Goal: Task Accomplishment & Management: Manage account settings

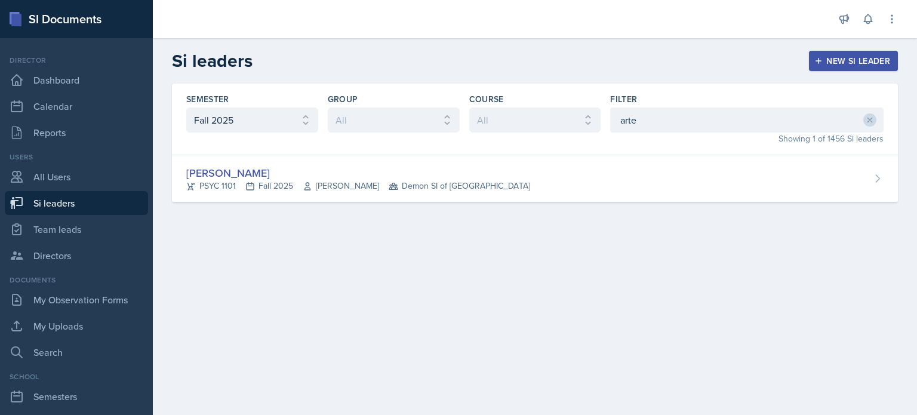
select select "2bed604d-1099-4043-b1bc-2365e8740244"
click at [70, 109] on link "Calendar" at bounding box center [76, 106] width 143 height 24
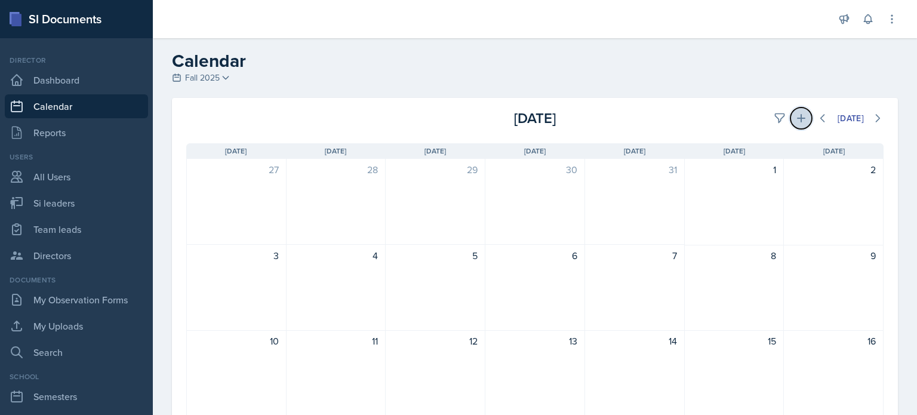
click at [797, 116] on icon at bounding box center [801, 118] width 8 height 8
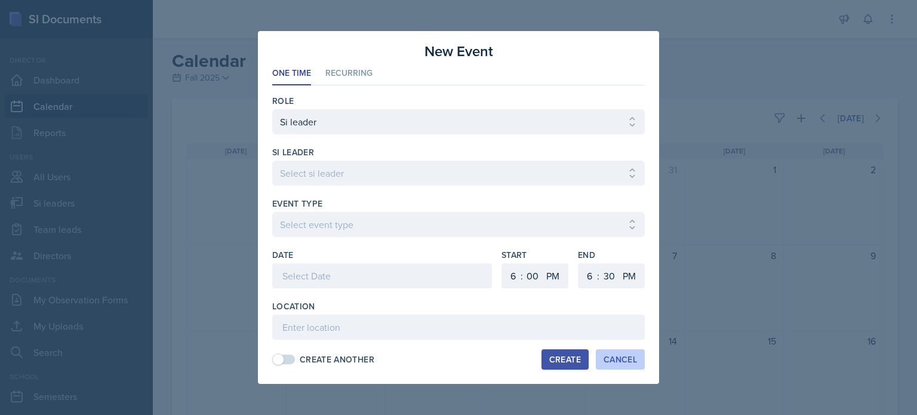
click at [618, 357] on div "Cancel" at bounding box center [619, 360] width 33 height 10
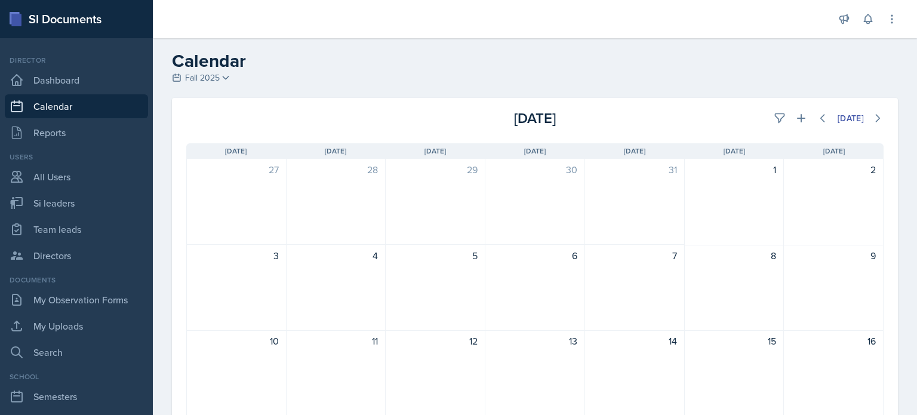
click at [227, 78] on icon at bounding box center [226, 78] width 10 height 10
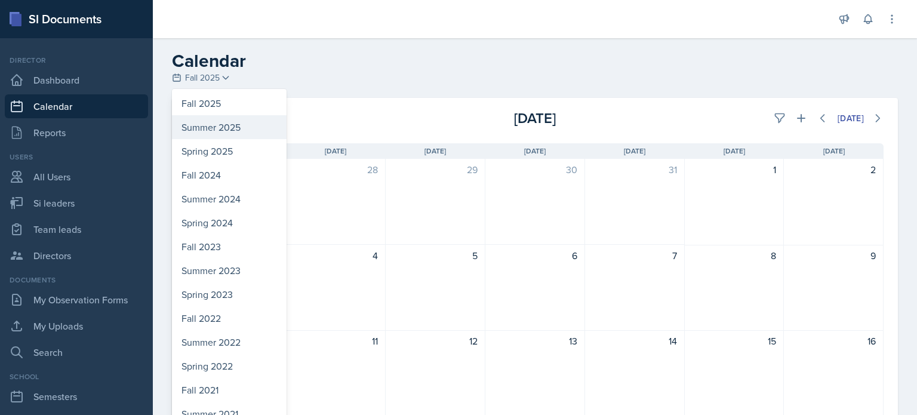
click at [222, 126] on div "Summer 2025" at bounding box center [229, 127] width 115 height 24
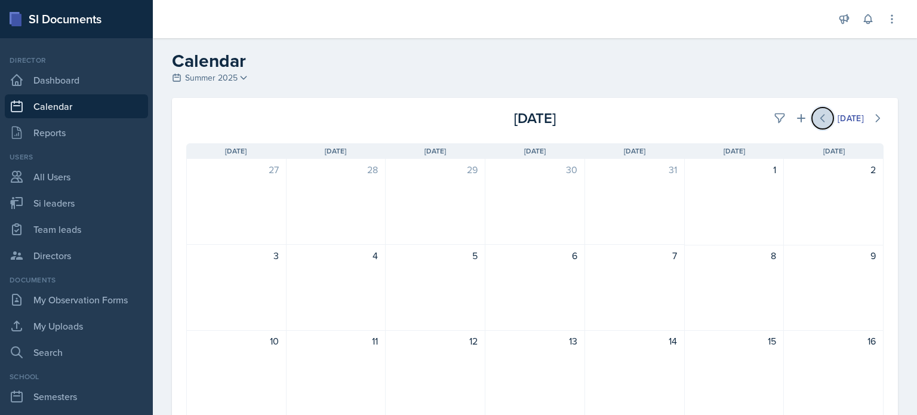
click at [821, 116] on icon at bounding box center [823, 118] width 4 height 7
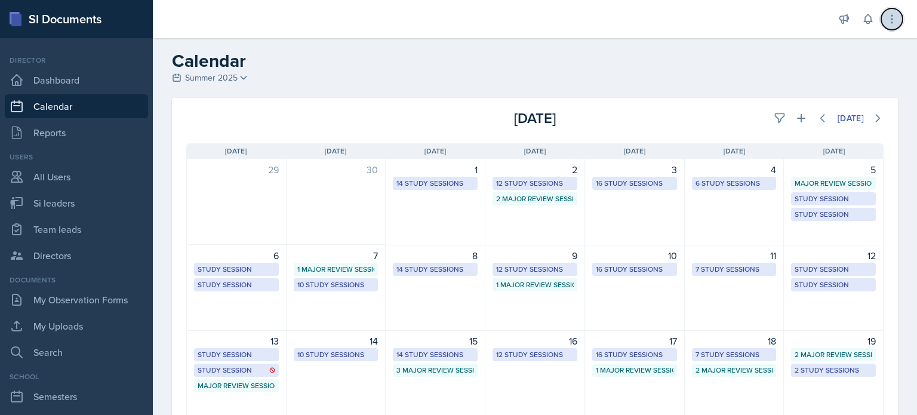
click at [891, 21] on icon at bounding box center [892, 19] width 12 height 12
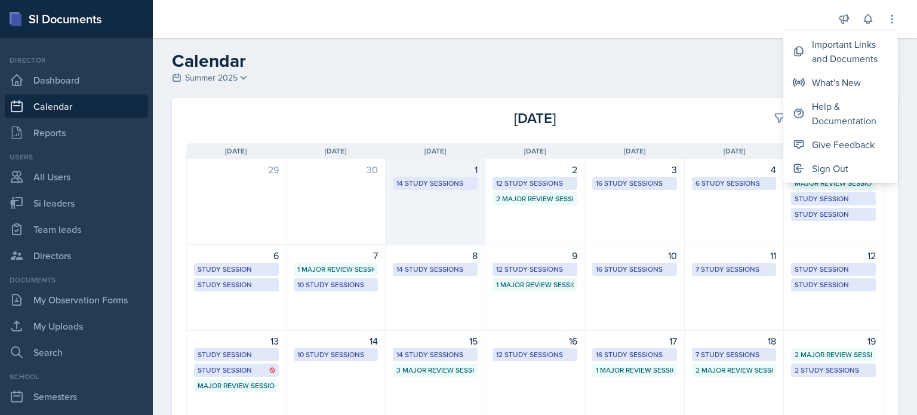
click at [434, 199] on div "1 14 Study Sessions" at bounding box center [436, 202] width 100 height 87
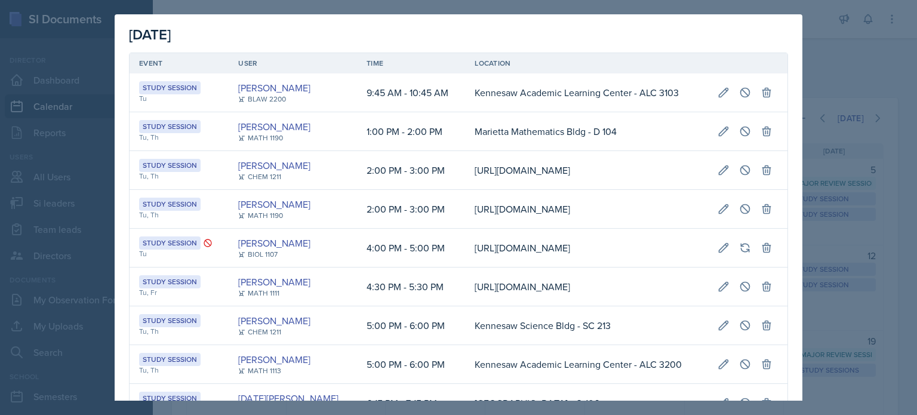
click at [819, 61] on div at bounding box center [458, 207] width 917 height 415
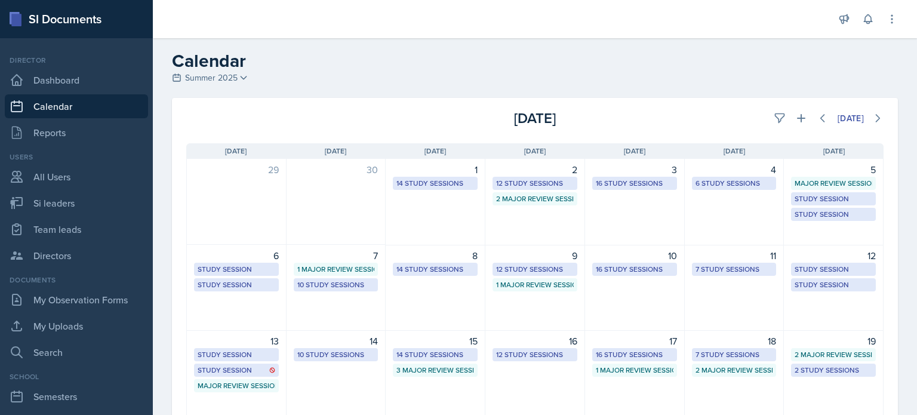
click at [246, 76] on icon at bounding box center [244, 78] width 10 height 10
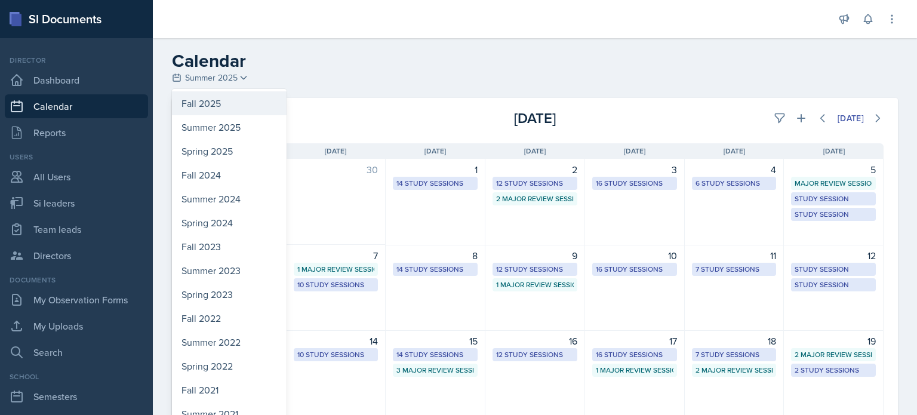
click at [210, 99] on div "Fall 2025" at bounding box center [229, 103] width 115 height 24
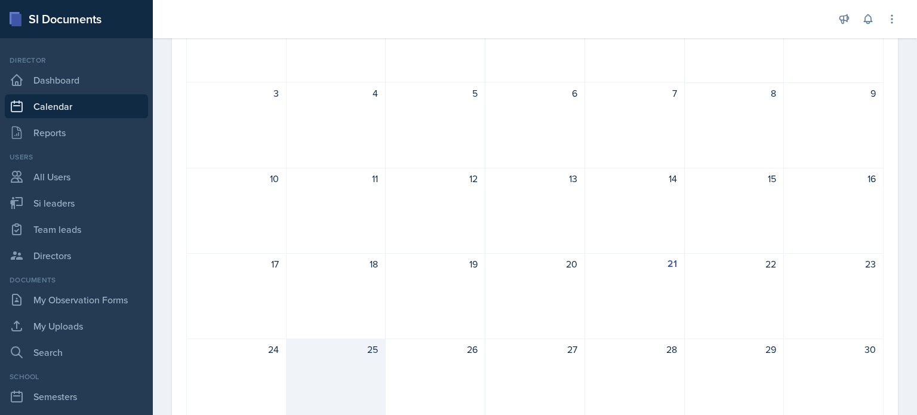
scroll to position [239, 0]
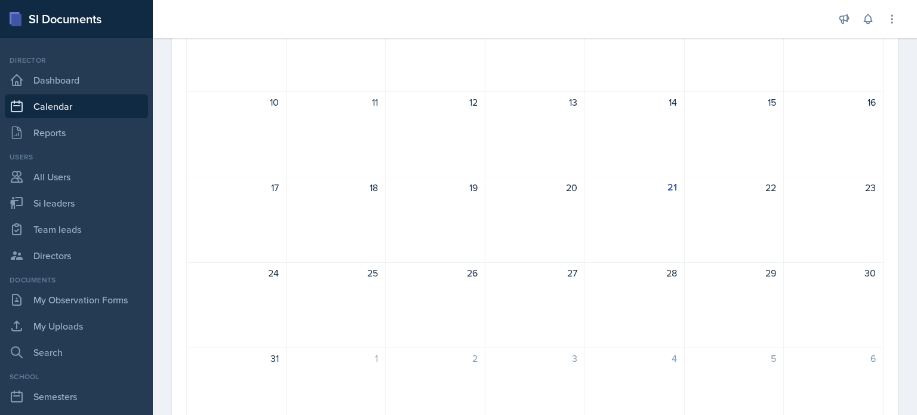
click at [345, 282] on div "25" at bounding box center [336, 305] width 100 height 86
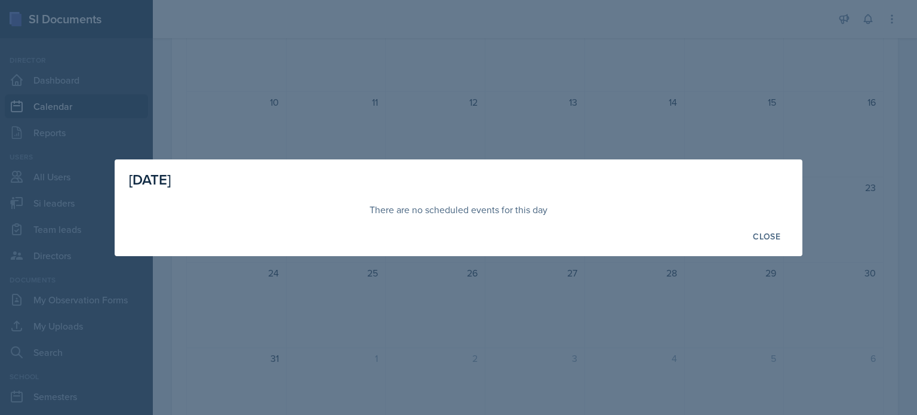
drag, startPoint x: 769, startPoint y: 234, endPoint x: 769, endPoint y: 226, distance: 8.4
click at [769, 233] on div "Close" at bounding box center [766, 237] width 27 height 10
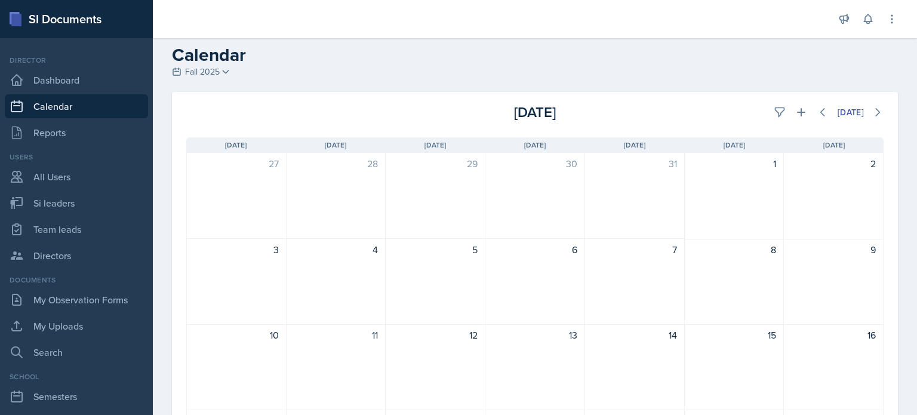
scroll to position [0, 0]
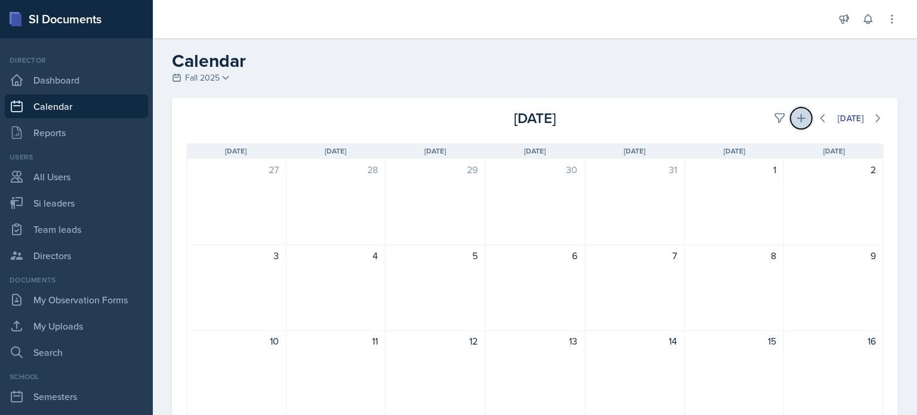
click at [795, 116] on icon at bounding box center [801, 118] width 12 height 12
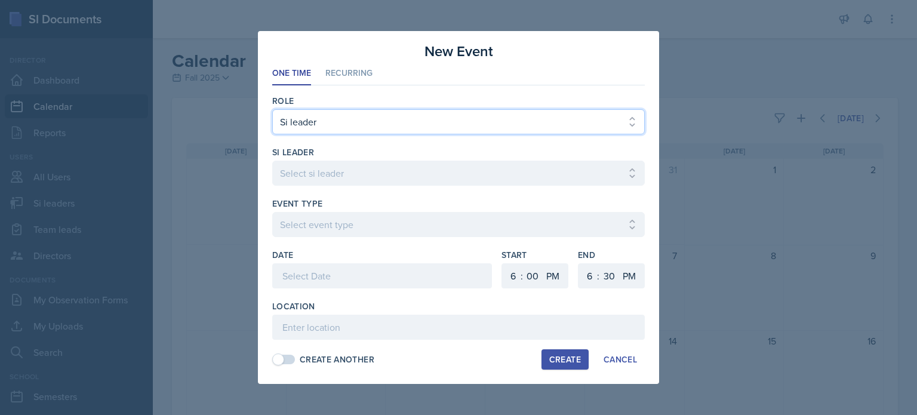
click at [358, 122] on select "Select Role Si leader Team lead Director" at bounding box center [458, 121] width 372 height 25
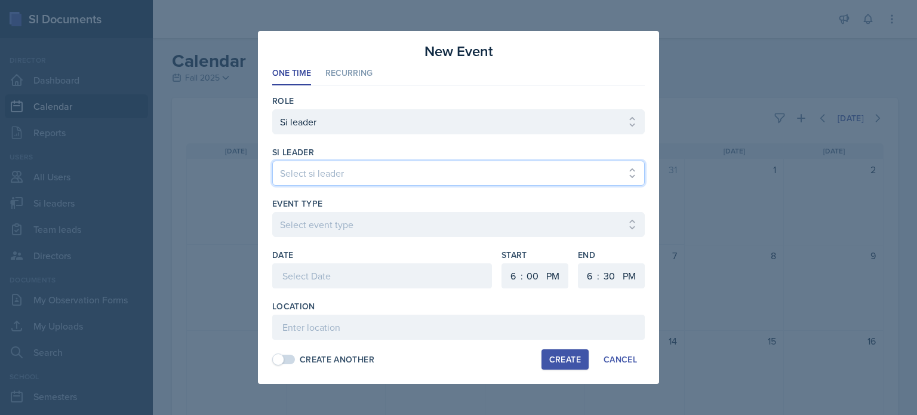
click at [349, 169] on select "Select si leader Abeer Kayser Aditya Chauhan Aissa Sylla Alberto Di Stanislao A…" at bounding box center [458, 173] width 372 height 25
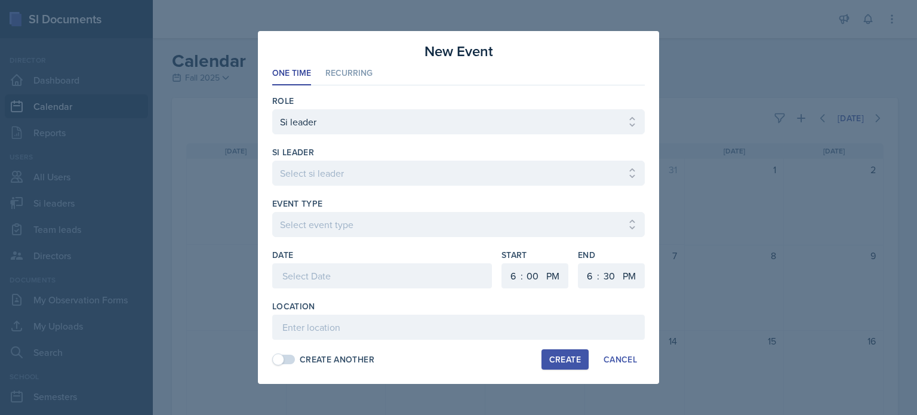
click at [351, 87] on div "Role Select Role Si leader Team lead Director si leader Select si leader Abeer …" at bounding box center [458, 229] width 372 height 289
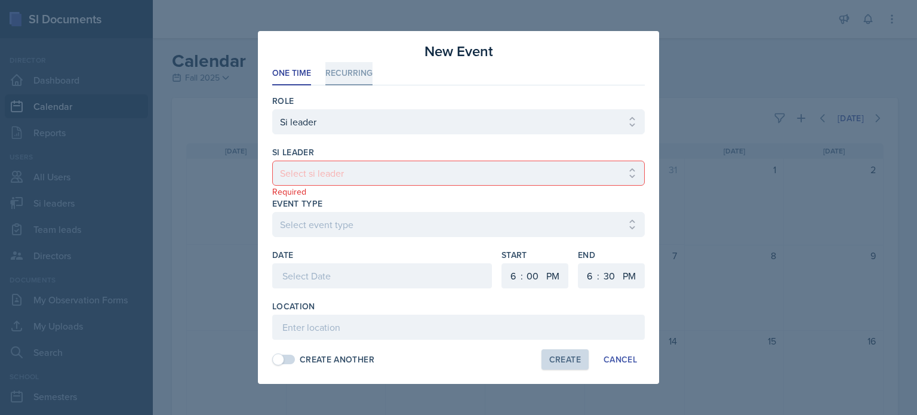
click at [352, 78] on li "Recurring" at bounding box center [348, 73] width 47 height 23
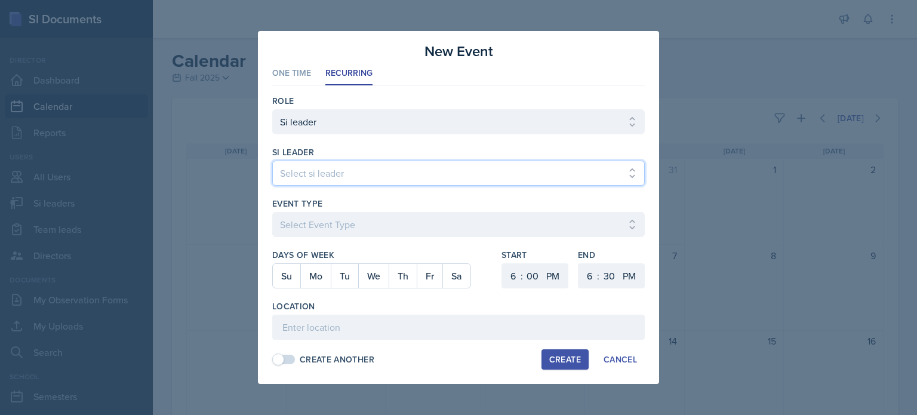
click at [331, 168] on select "Select si leader Abeer Kayser Aditya Chauhan Aissa Sylla Alberto Di Stanislao A…" at bounding box center [458, 173] width 372 height 25
select select "6dffd7ea-8e54-488c-a7a7-4110a68f9068"
click at [272, 161] on select "Select si leader Abeer Kayser Aditya Chauhan Aissa Sylla Alberto Di Stanislao A…" at bounding box center [458, 173] width 372 height 25
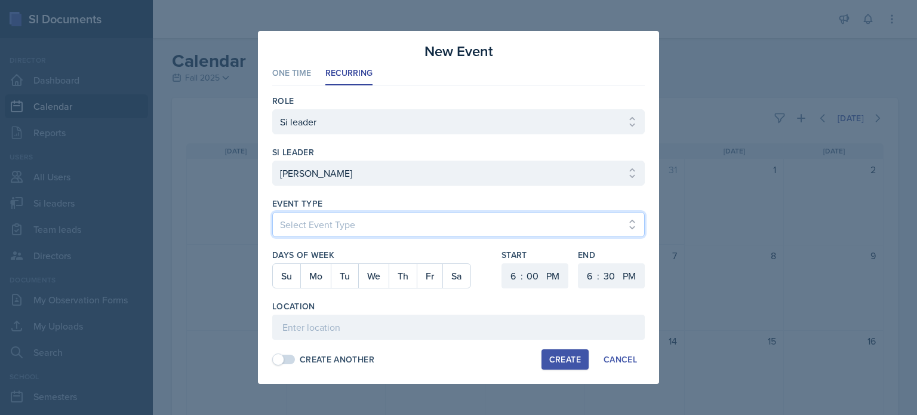
click at [325, 221] on select "Select Event Type Major Review Session Study Session" at bounding box center [458, 224] width 372 height 25
select select "d66089cd-5ee7-4f89-a345-f1bdd1643066"
click at [272, 212] on select "Select Event Type Major Review Session Study Session" at bounding box center [458, 224] width 372 height 25
click at [316, 276] on button "Mo" at bounding box center [315, 276] width 30 height 24
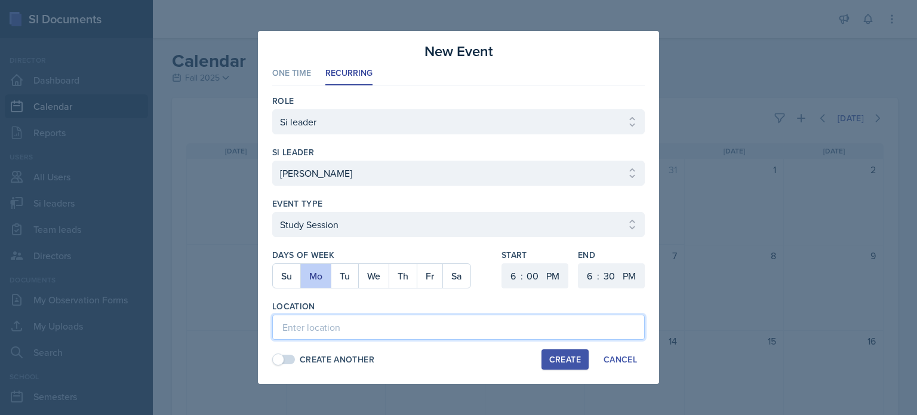
click at [365, 323] on input at bounding box center [458, 327] width 372 height 25
type input "a"
type input "Academic Learning Center 2105"
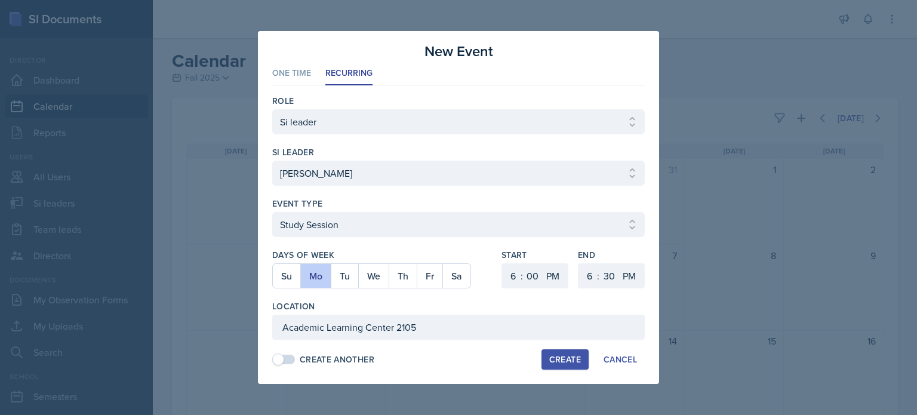
click at [568, 355] on div "Create" at bounding box center [565, 360] width 32 height 10
select select
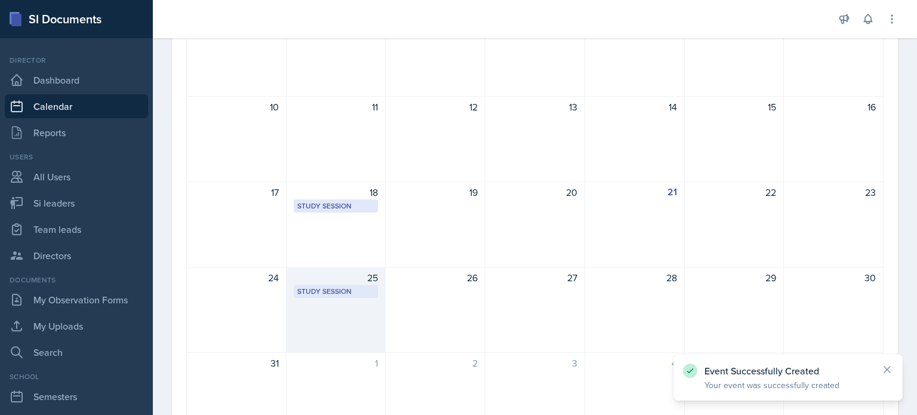
scroll to position [298, 0]
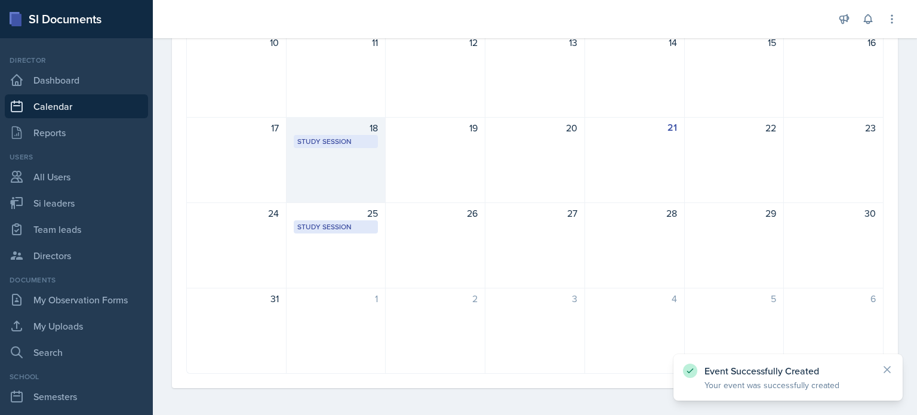
click at [335, 153] on div "18 Study Session Academic Learning Center 2105 6:00 PM - 6:30 PM" at bounding box center [336, 160] width 100 height 86
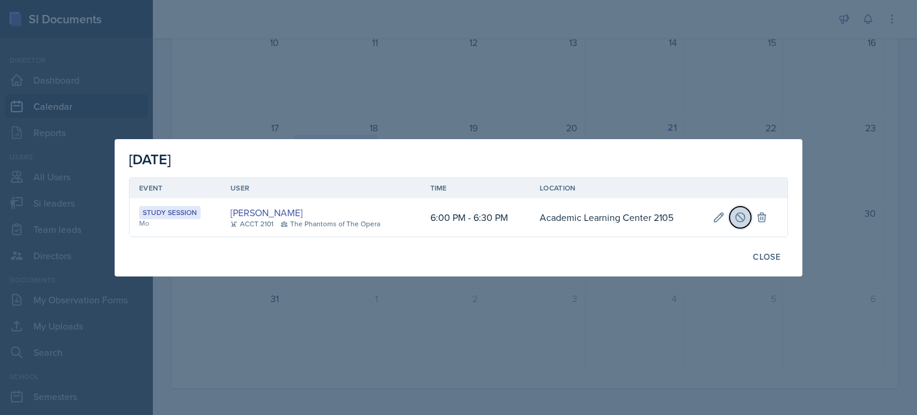
click at [738, 212] on icon at bounding box center [740, 216] width 9 height 9
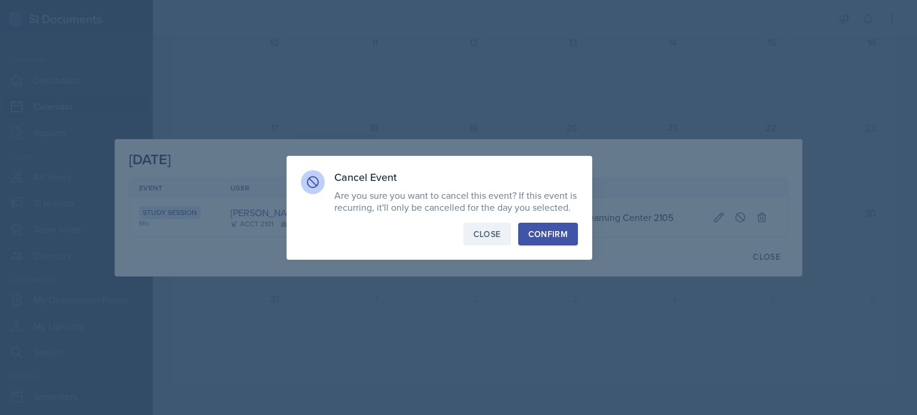
click at [485, 232] on div "Close" at bounding box center [486, 234] width 27 height 12
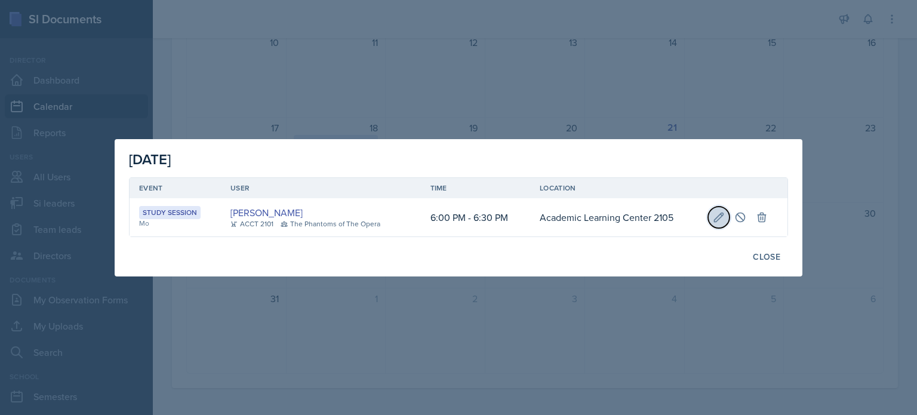
click at [716, 215] on icon at bounding box center [719, 217] width 12 height 12
select select "6"
select select "0"
select select "PM"
select select "6"
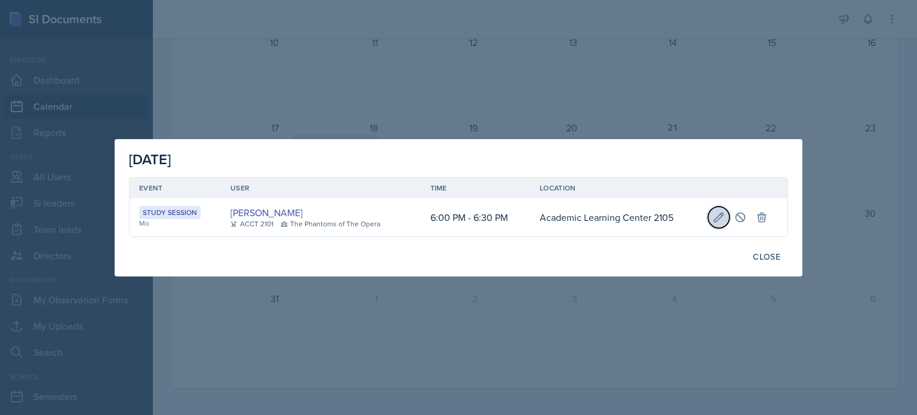
select select "30"
select select "PM"
type input "Academic Learning Center 2105"
select select "d66089cd-5ee7-4f89-a345-f1bdd1643066"
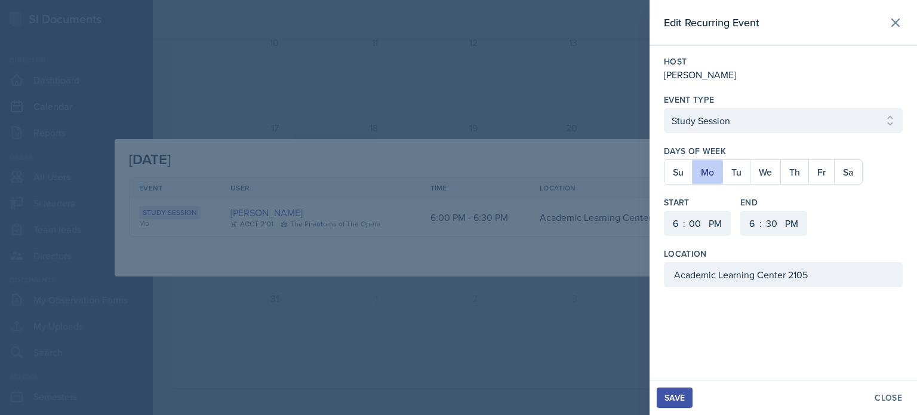
click at [550, 121] on div at bounding box center [458, 207] width 917 height 415
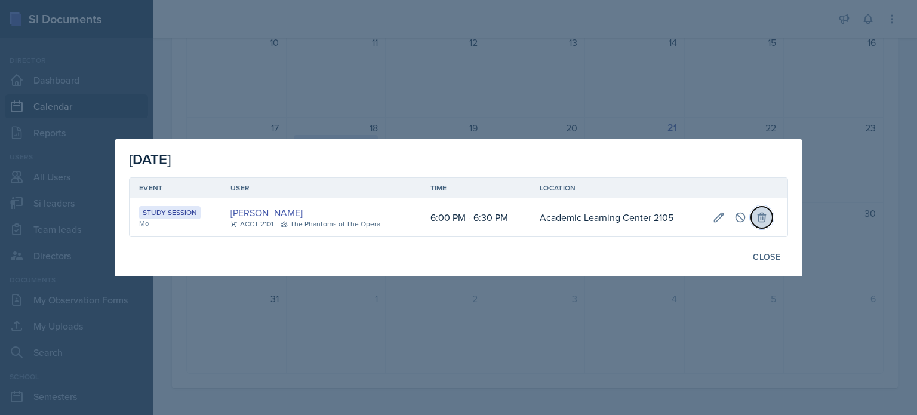
click at [764, 214] on icon at bounding box center [762, 216] width 8 height 9
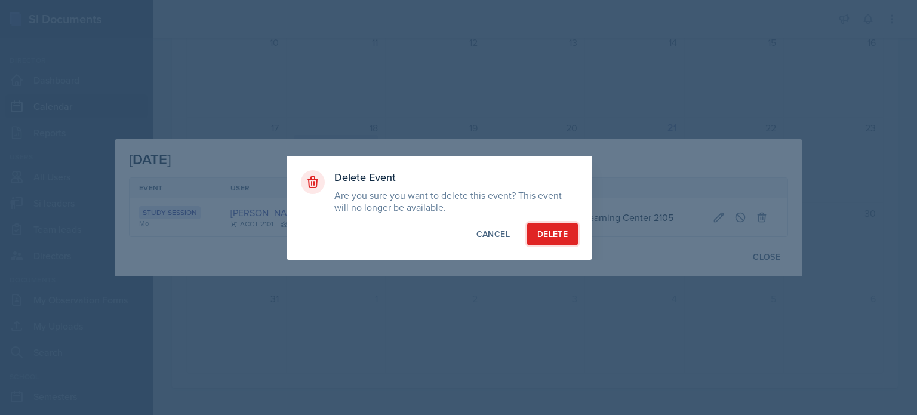
click at [548, 234] on div "Delete" at bounding box center [552, 234] width 30 height 12
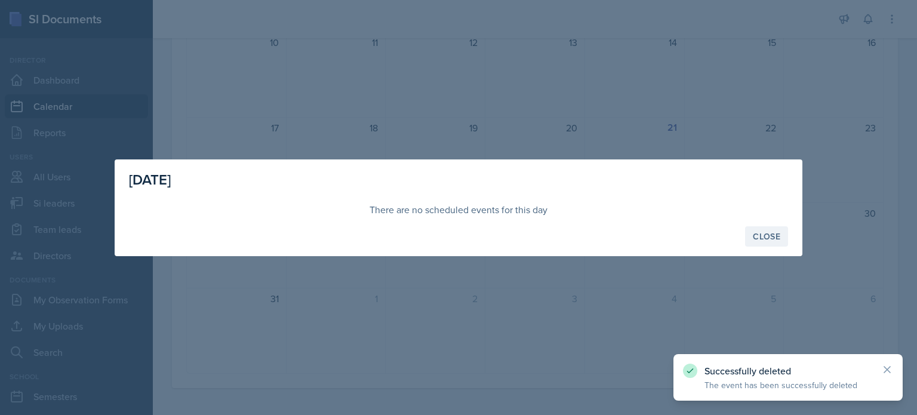
click at [769, 233] on div "Close" at bounding box center [766, 237] width 27 height 10
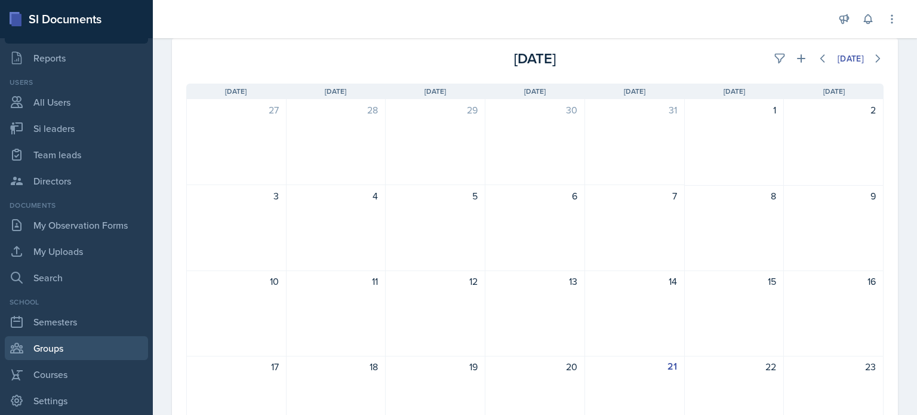
scroll to position [0, 0]
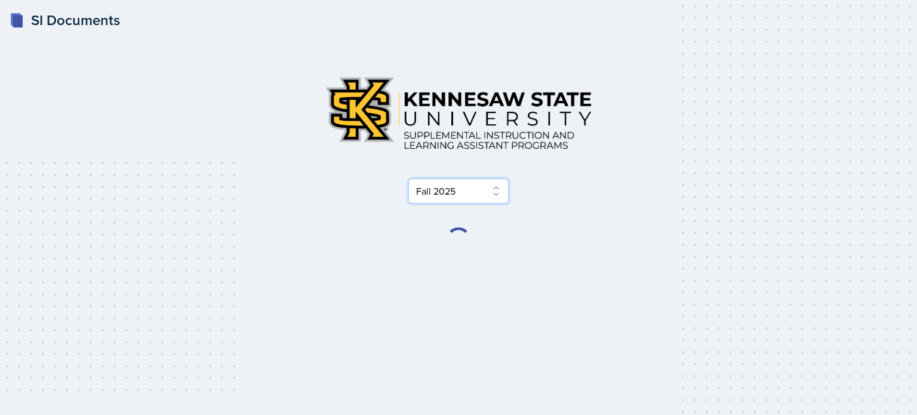
click at [497, 192] on select "Select Semester Fall 2025 Summer 2025 Spring 2025 Fall 2024 Summer 2024 Spring …" at bounding box center [458, 190] width 100 height 25
click at [408, 178] on select "Select Semester Fall 2025 Summer 2025 Spring 2025 Fall 2024 Summer 2024 Spring …" at bounding box center [458, 190] width 100 height 25
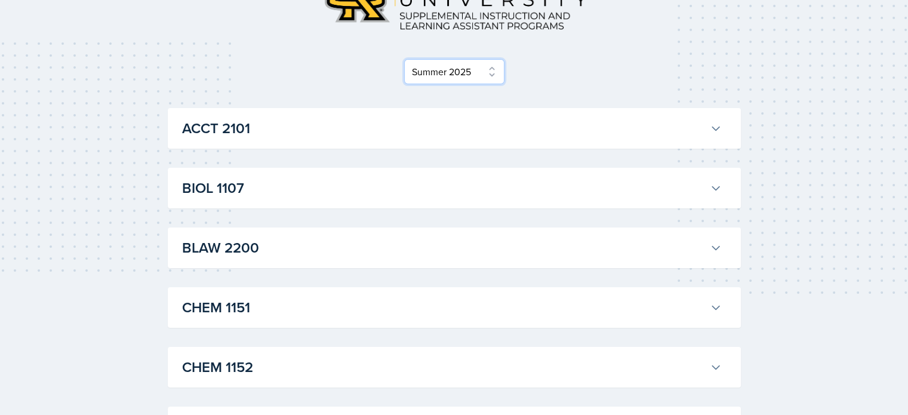
scroll to position [179, 0]
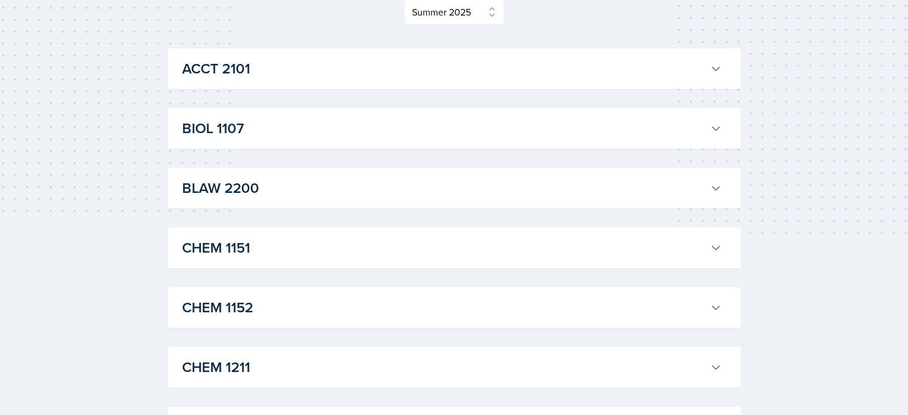
click at [711, 64] on icon at bounding box center [716, 69] width 12 height 12
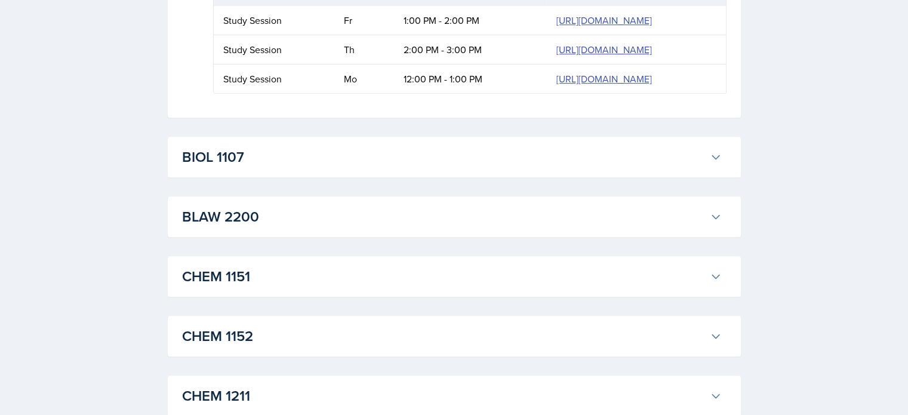
scroll to position [657, 0]
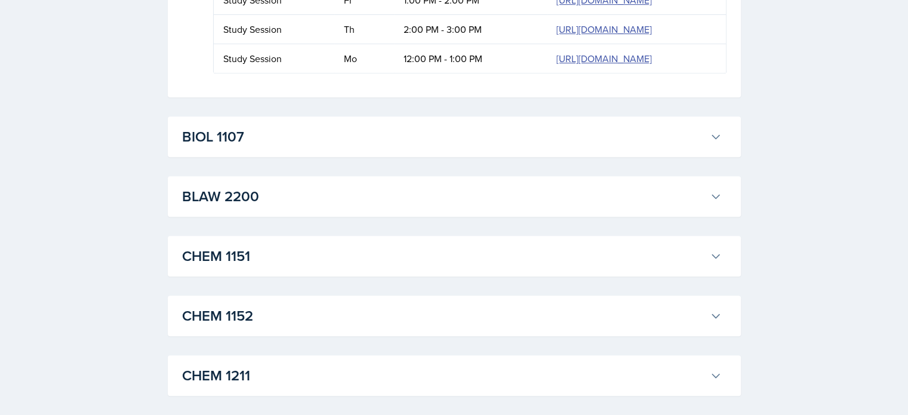
click at [716, 134] on icon at bounding box center [716, 137] width 12 height 12
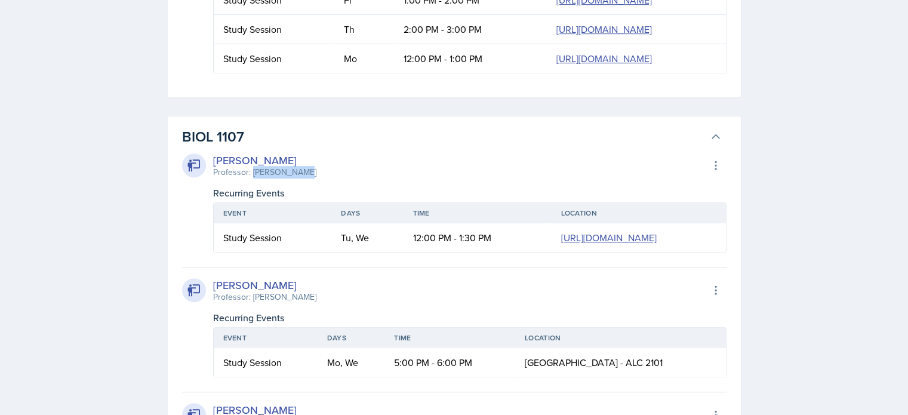
drag, startPoint x: 252, startPoint y: 174, endPoint x: 309, endPoint y: 172, distance: 56.1
click at [309, 172] on div "[PERSON_NAME] Professor: [PERSON_NAME] Export to Google Calendar" at bounding box center [454, 165] width 544 height 26
click at [315, 171] on div "[PERSON_NAME] Professor: [PERSON_NAME] Export to Google Calendar" at bounding box center [454, 165] width 544 height 26
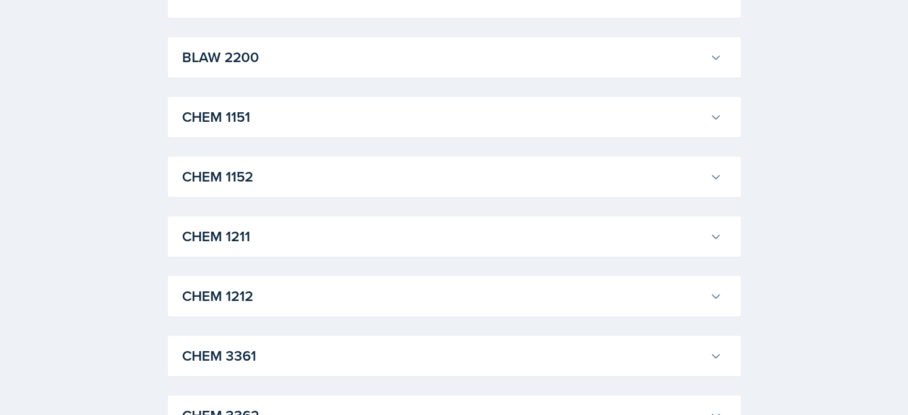
scroll to position [1313, 0]
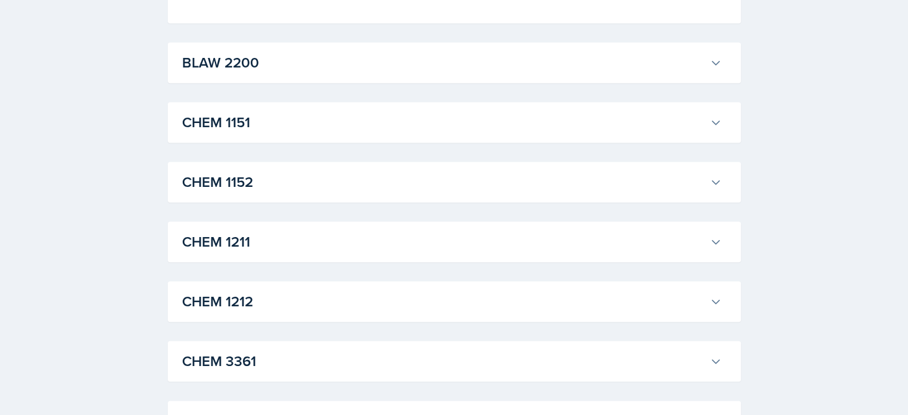
click at [714, 236] on icon at bounding box center [716, 242] width 12 height 12
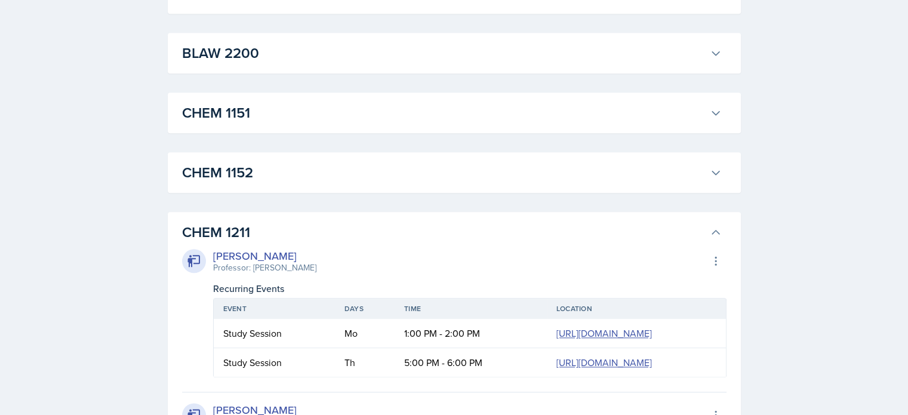
scroll to position [1253, 0]
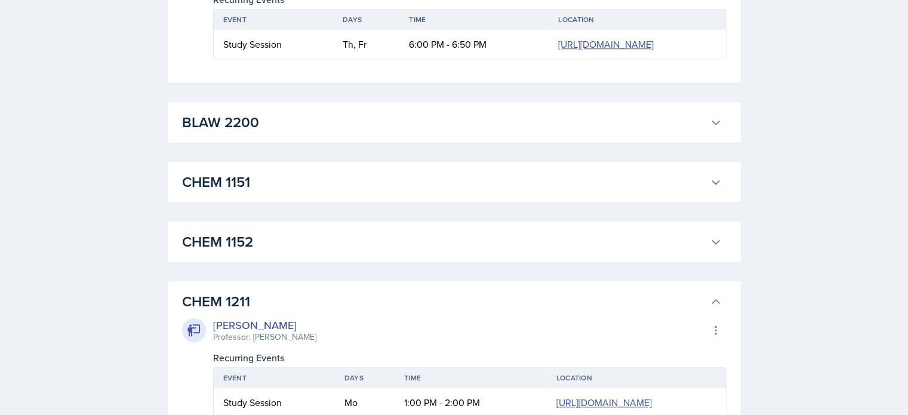
click at [714, 177] on icon at bounding box center [716, 182] width 12 height 12
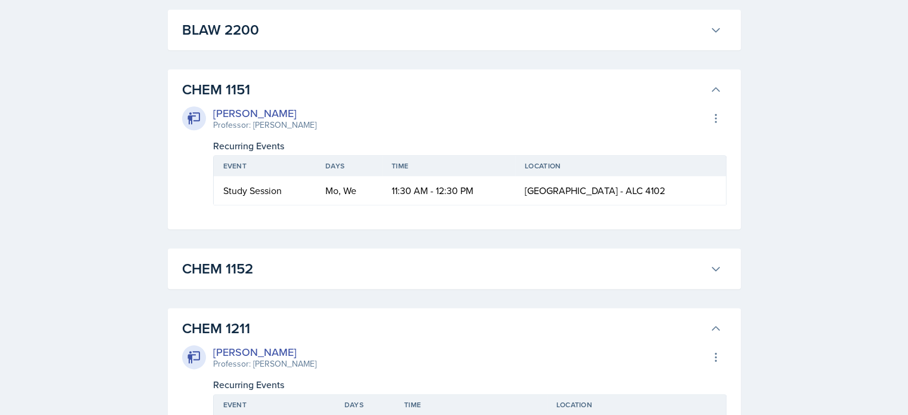
scroll to position [1432, 0]
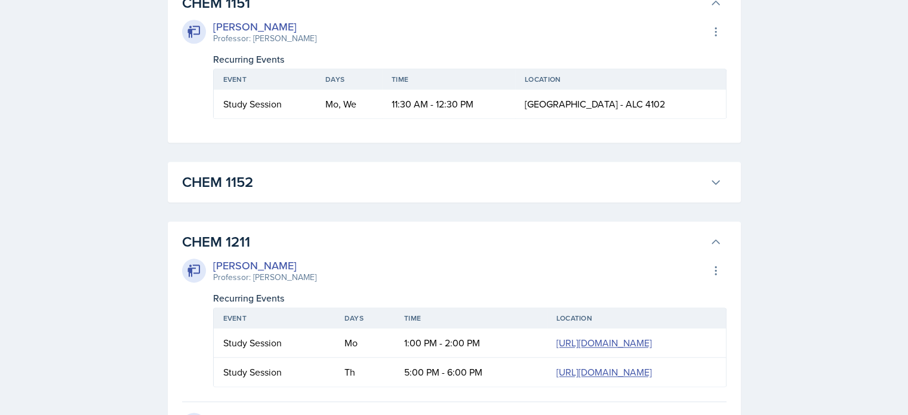
click at [711, 179] on icon at bounding box center [716, 182] width 12 height 12
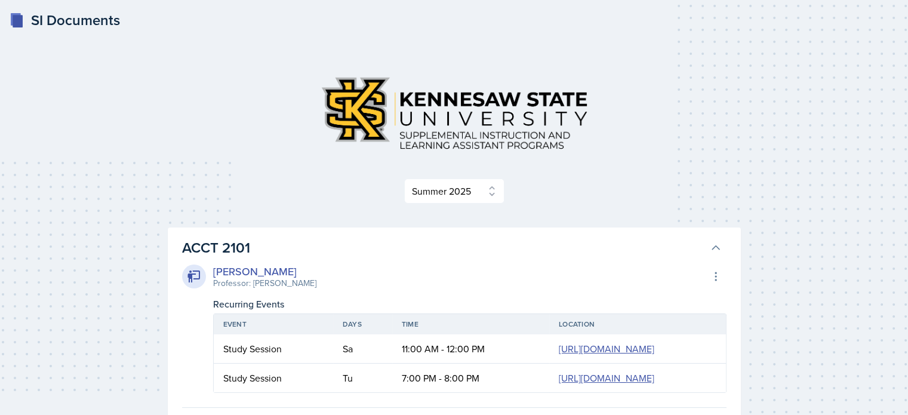
scroll to position [60, 0]
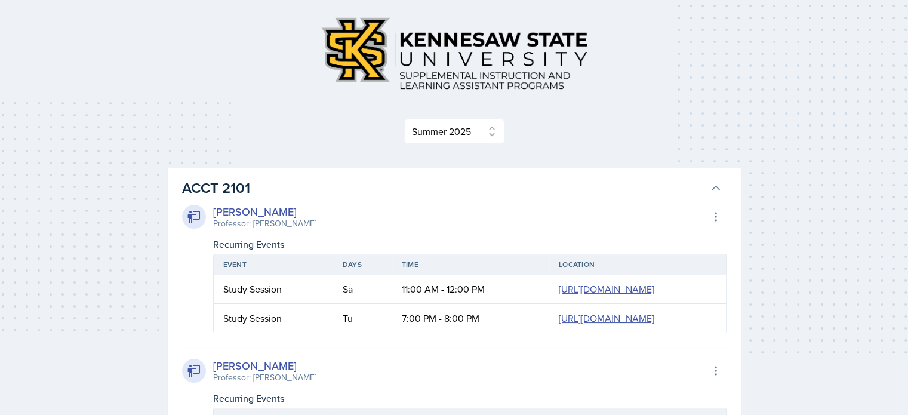
click at [494, 128] on select "Select Semester Fall 2025 Summer 2025 Spring 2025 Fall 2024 Summer 2024 Spring …" at bounding box center [454, 131] width 100 height 25
select select "2bed604d-1099-4043-b1bc-2365e8740244"
click at [408, 144] on select "Select Semester Fall 2025 Summer 2025 Spring 2025 Fall 2024 Summer 2024 Spring …" at bounding box center [454, 131] width 100 height 25
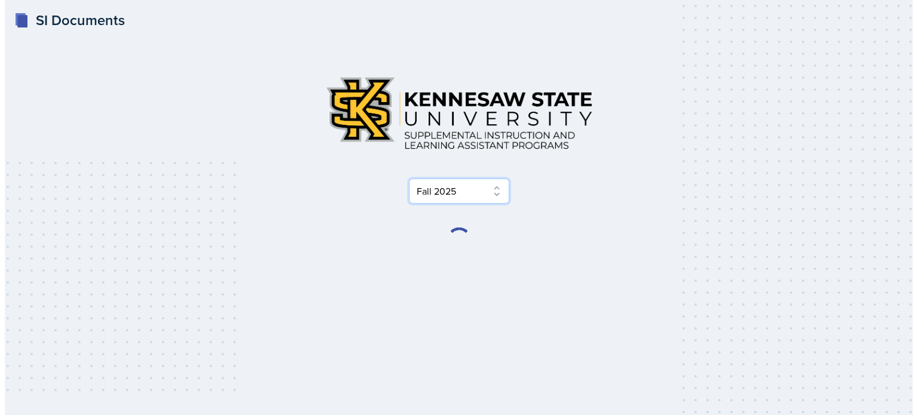
scroll to position [0, 0]
